Goal: Transaction & Acquisition: Purchase product/service

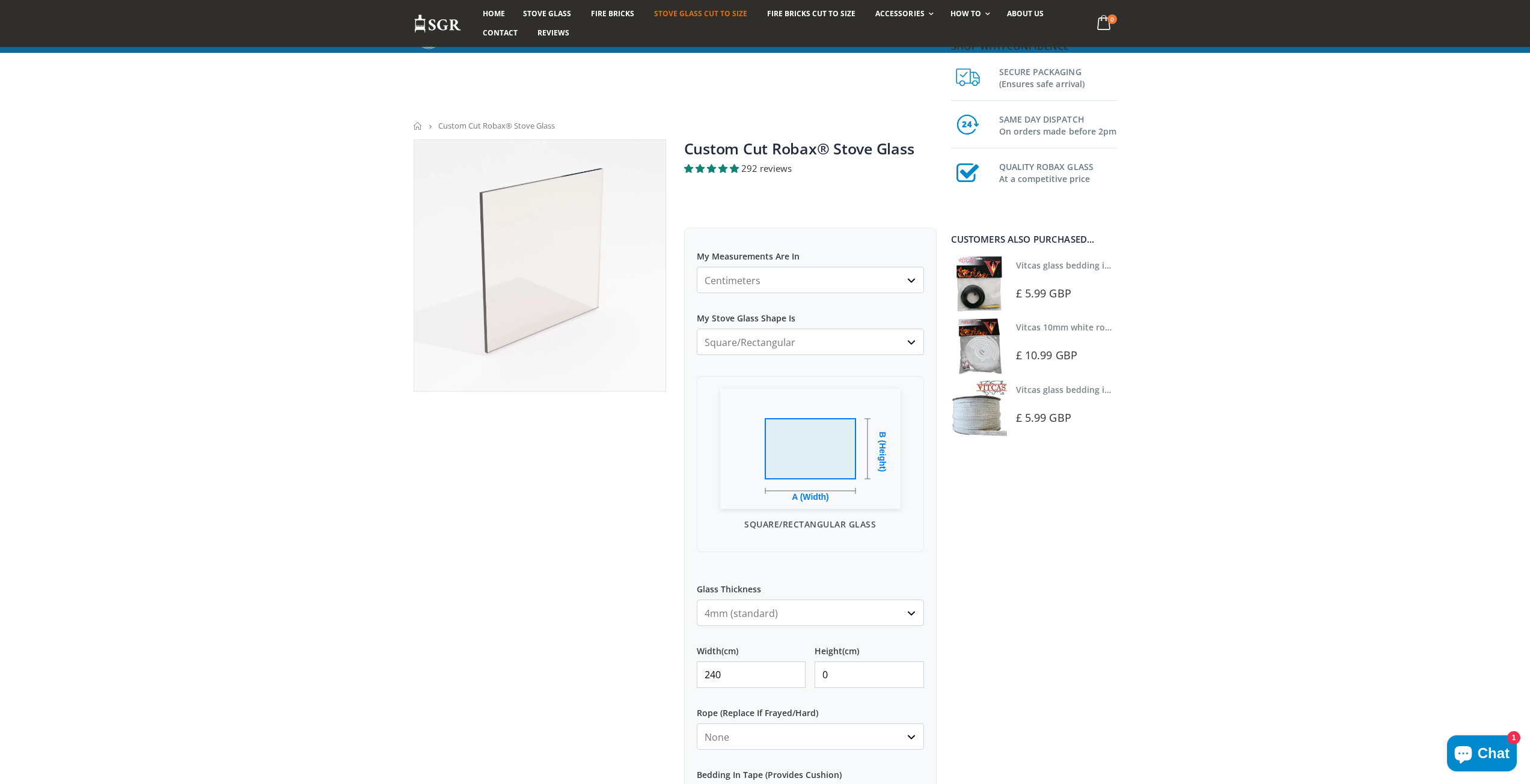
select select "cm"
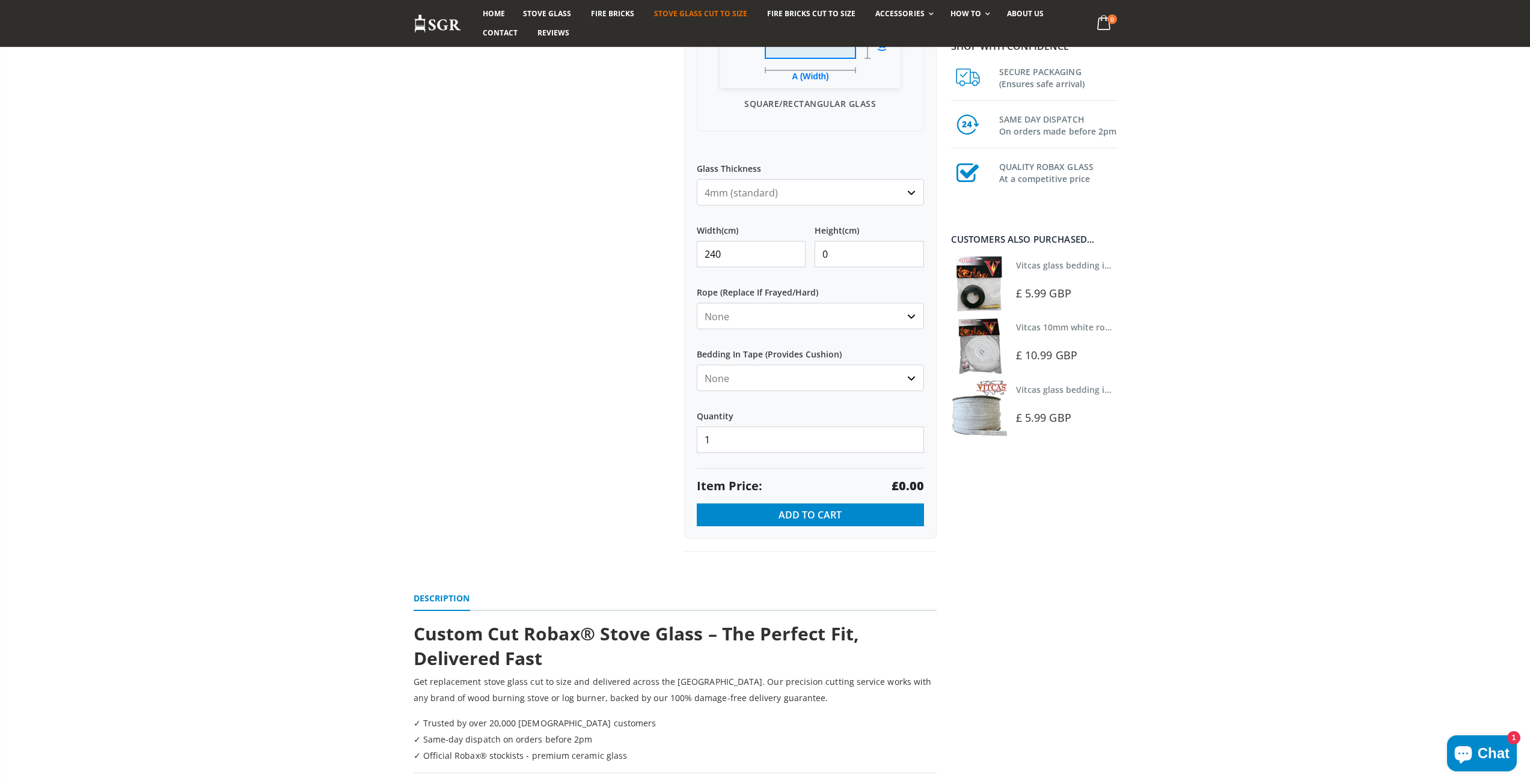
click at [911, 320] on select "None 3mm White 6mm White 8mm White 10mm White 12mm White 6mm Black 8mm Black 10…" at bounding box center [810, 316] width 227 height 27
click at [554, 367] on div at bounding box center [540, 135] width 271 height 833
click at [911, 379] on select "None Black White" at bounding box center [810, 378] width 227 height 27
click at [595, 373] on div at bounding box center [540, 135] width 271 height 833
click at [1050, 265] on link "Vitcas glass bedding in tape - 2mm x 10mm x 2 meters" at bounding box center [1128, 265] width 224 height 11
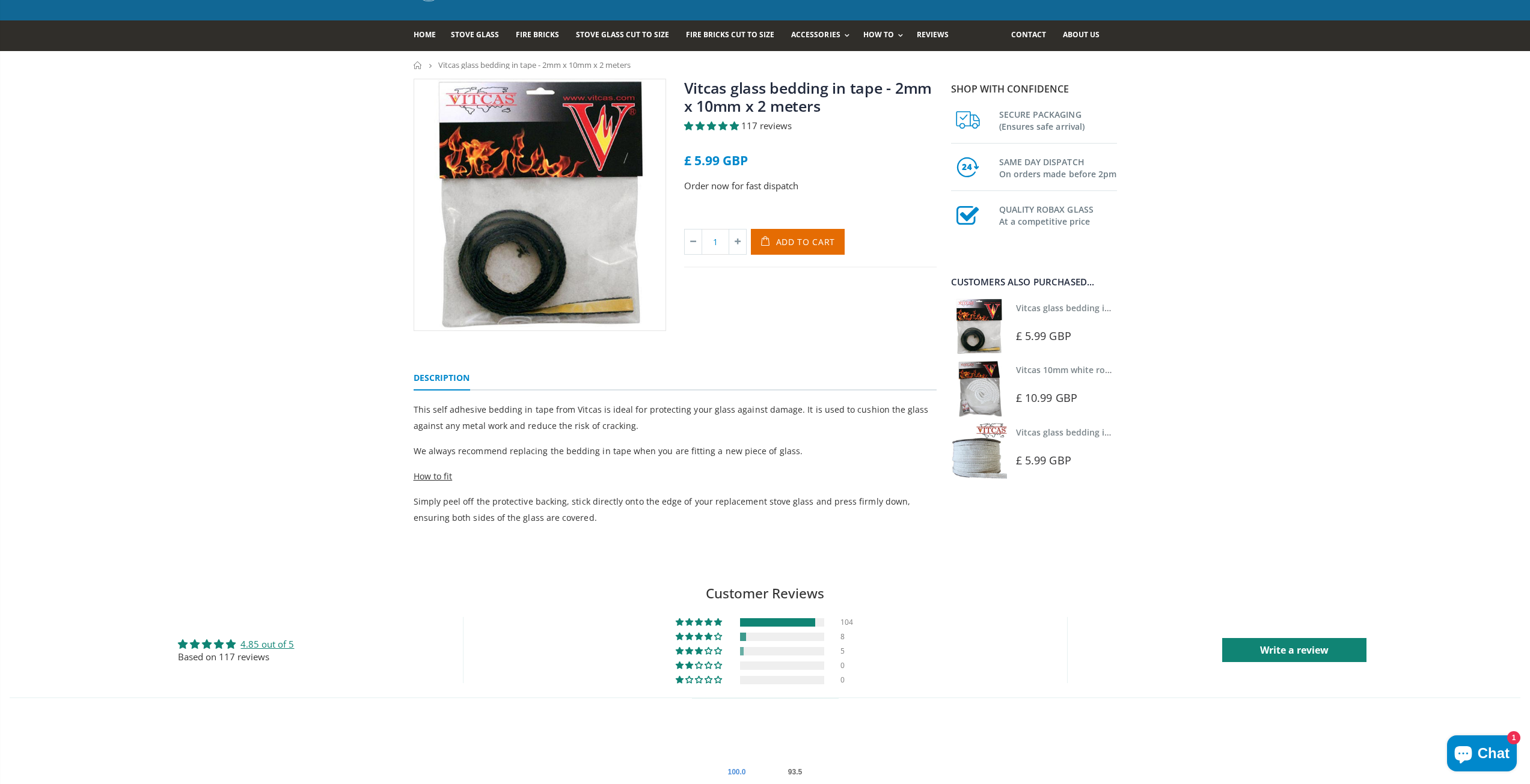
scroll to position [60, 0]
